Goal: Unclear: Browse casually

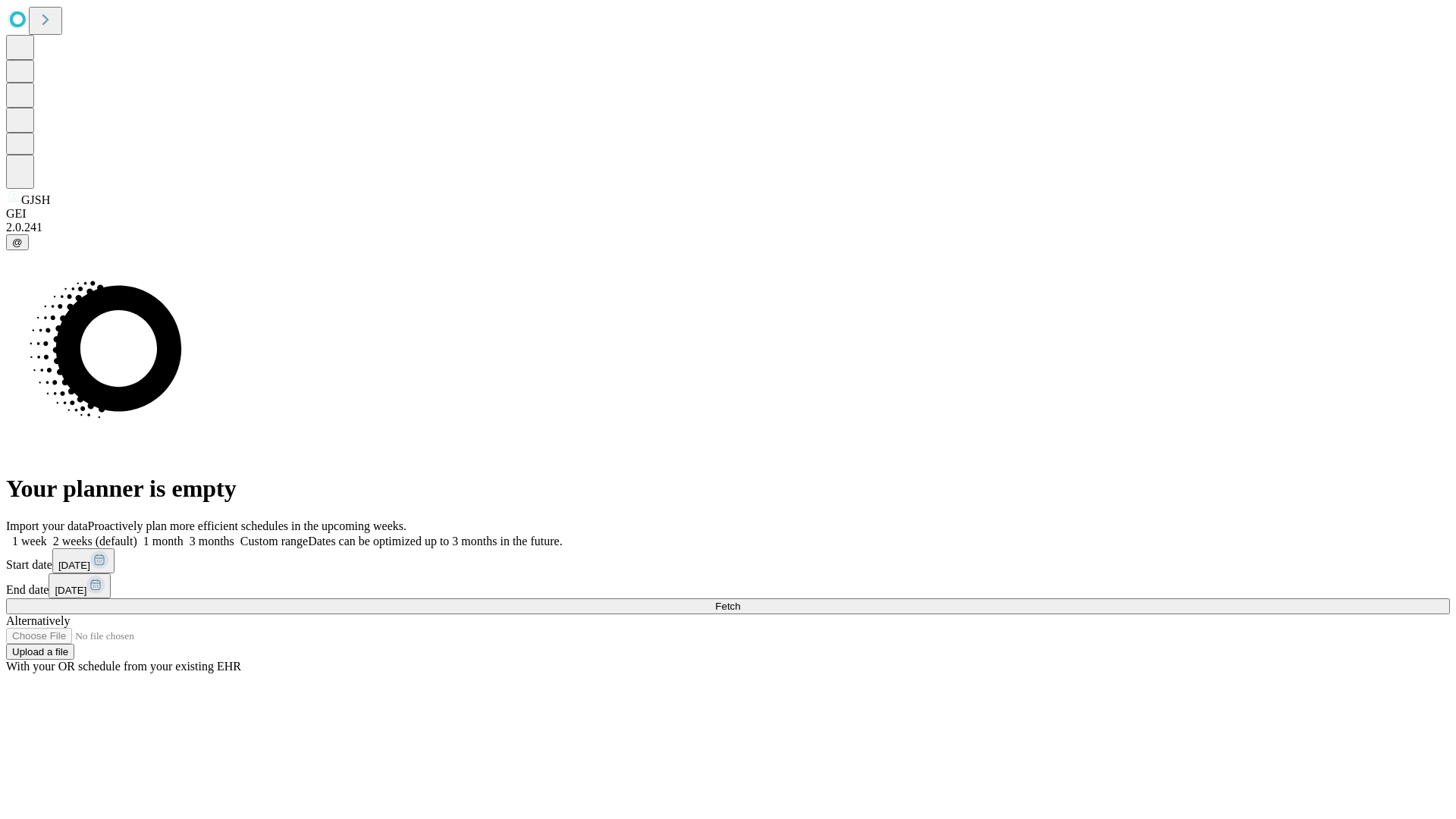
click at [740, 600] on span "Fetch" at bounding box center [727, 606] width 25 height 11
